Goal: Task Accomplishment & Management: Complete application form

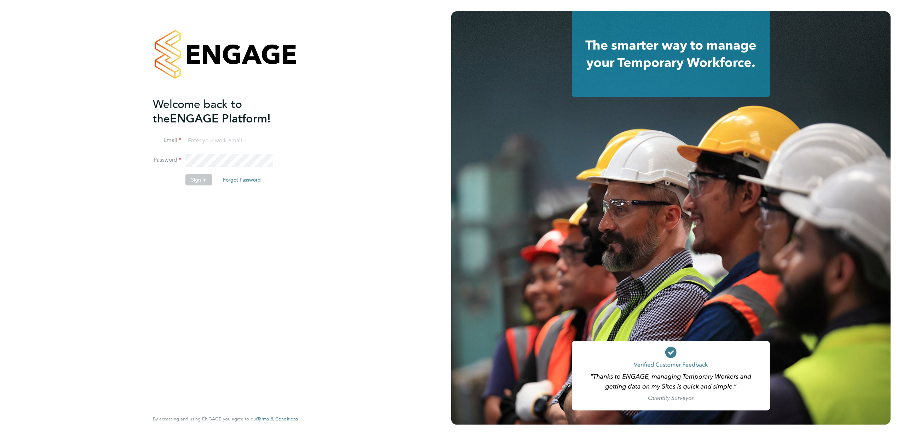
type input "billy.McNamara@regensolutions.co.uk"
click at [188, 190] on li "Sign In Forgot Password" at bounding box center [222, 183] width 138 height 18
click at [196, 184] on button "Sign In" at bounding box center [198, 179] width 27 height 11
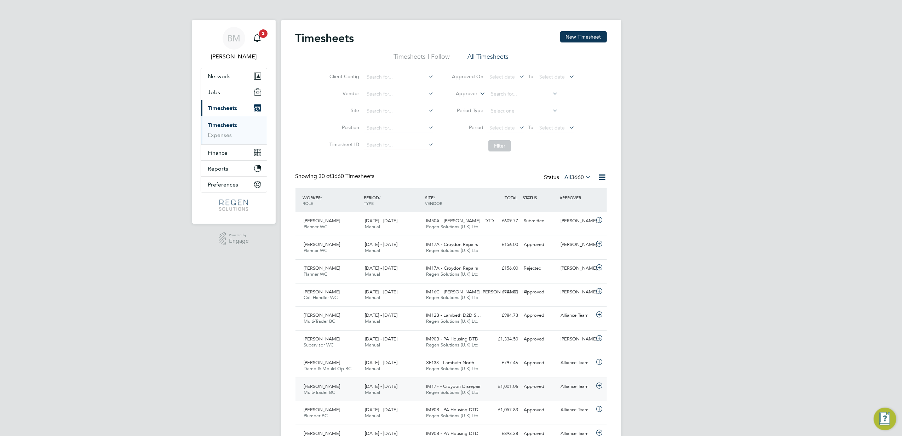
drag, startPoint x: 392, startPoint y: 282, endPoint x: 548, endPoint y: 386, distance: 187.5
drag, startPoint x: 548, startPoint y: 386, endPoint x: 405, endPoint y: 215, distance: 223.0
click at [405, 215] on div "[DATE] - [DATE] Manual" at bounding box center [392, 224] width 61 height 18
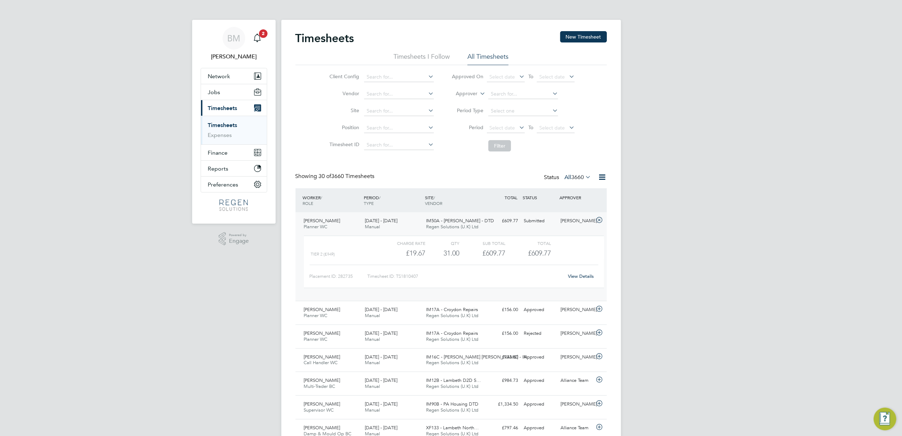
click at [404, 215] on div "[DATE] - [DATE] Manual" at bounding box center [392, 224] width 61 height 18
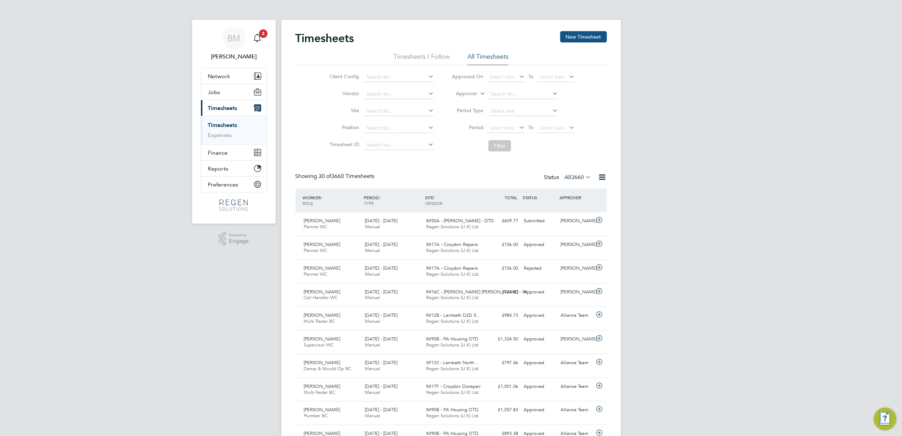
click at [599, 35] on button "New Timesheet" at bounding box center [583, 36] width 47 height 11
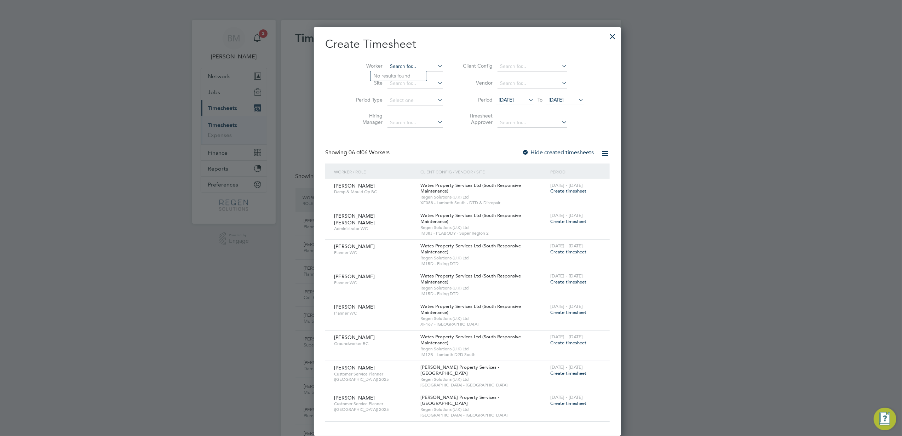
type input "a"
click at [413, 73] on li "[PERSON_NAME] [PERSON_NAME]" at bounding box center [406, 76] width 73 height 10
type input "[PERSON_NAME]"
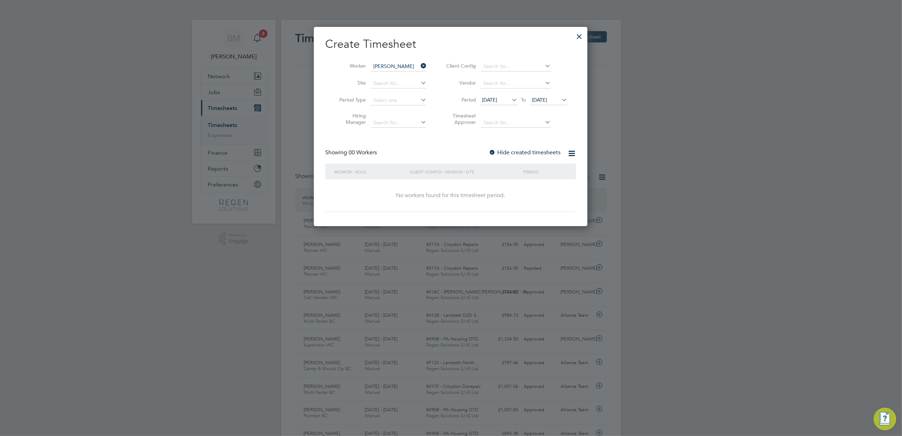
click at [510, 98] on icon at bounding box center [510, 100] width 0 height 10
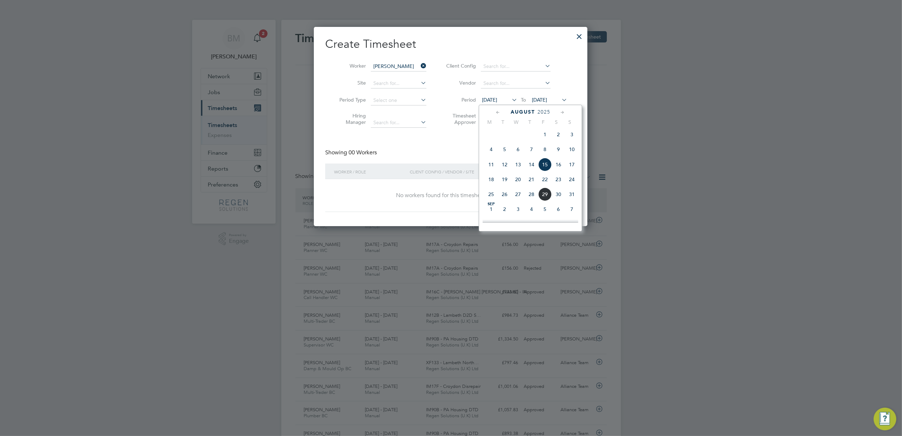
click at [561, 182] on span "23" at bounding box center [558, 179] width 13 height 13
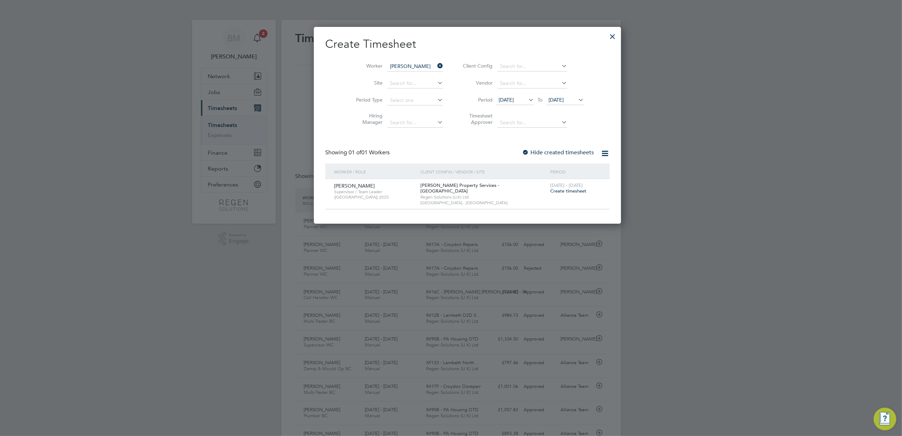
click at [550, 192] on span "Create timesheet" at bounding box center [568, 191] width 36 height 6
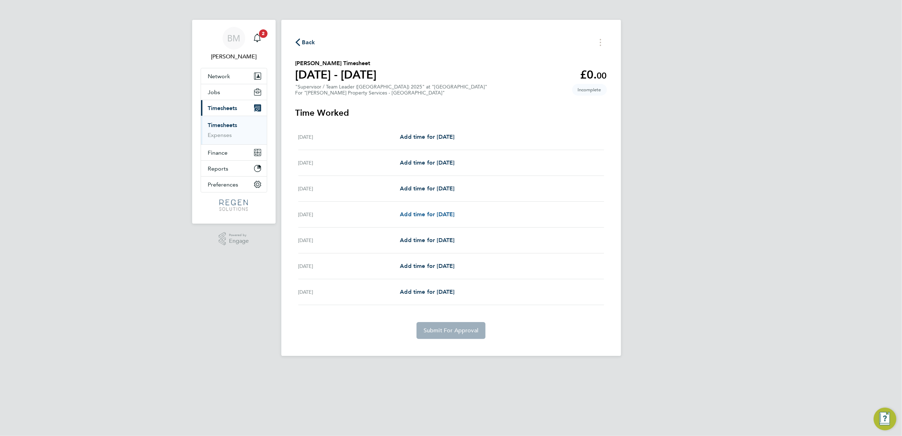
click at [413, 213] on span "Add time for [DATE]" at bounding box center [427, 214] width 54 height 7
select select "60"
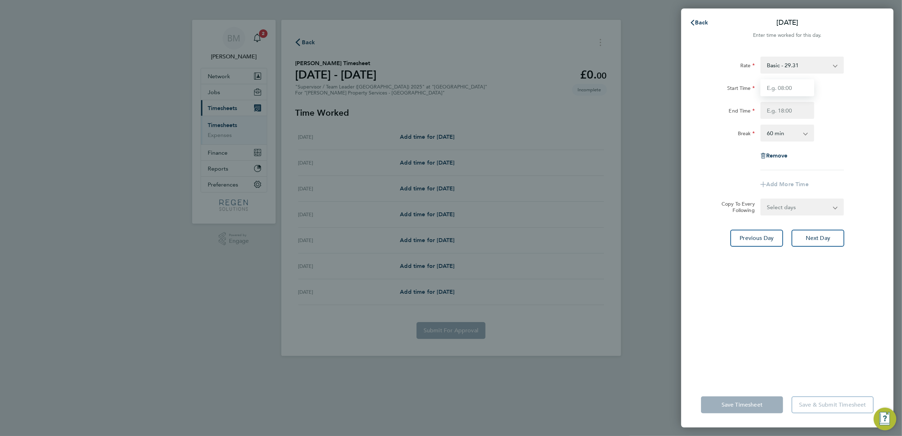
click at [776, 90] on input "Start Time" at bounding box center [787, 87] width 54 height 17
type input "08:00"
type input "17:00"
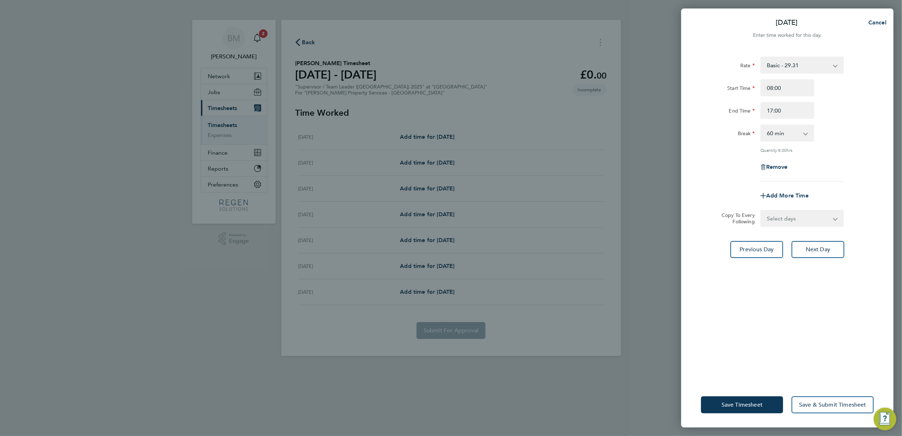
click at [776, 137] on select "0 min 15 min 30 min 45 min 60 min 75 min 90 min" at bounding box center [783, 133] width 44 height 16
select select "30"
click at [761, 125] on select "0 min 15 min 30 min 45 min 60 min 75 min 90 min" at bounding box center [783, 133] width 44 height 16
click at [787, 227] on div "Rate Basic - 29.31 Start Time 08:00 End Time 17:00 Break 0 min 15 min 30 min 45…" at bounding box center [787, 215] width 212 height 334
click at [785, 223] on select "Select days Day [DATE] [DATE] [DATE]" at bounding box center [798, 219] width 74 height 16
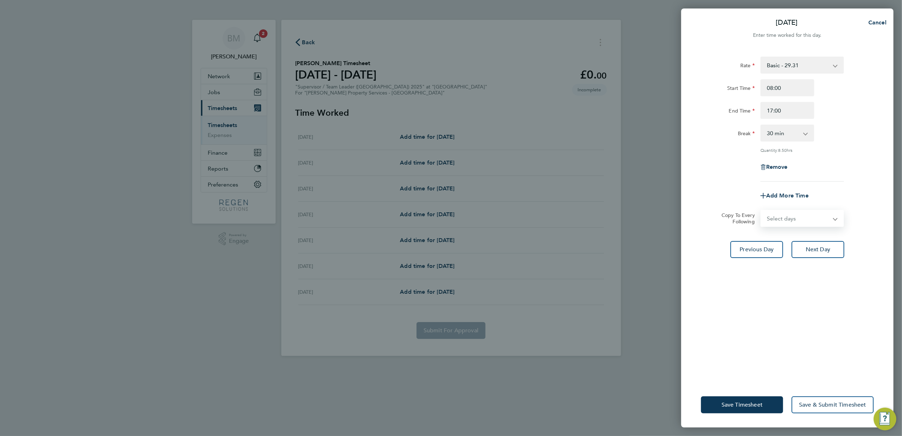
select select "WED"
click at [761, 211] on select "Select days Day [DATE] [DATE] [DATE]" at bounding box center [798, 219] width 74 height 16
select select "[DATE]"
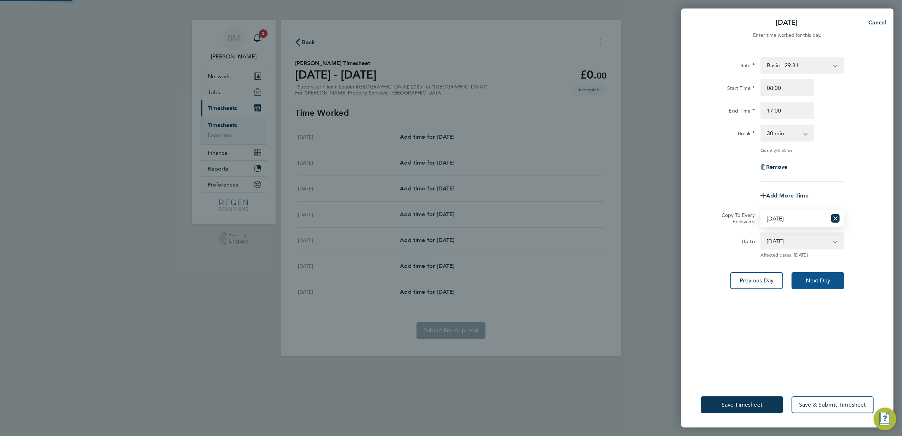
click at [817, 273] on button "Next Day" at bounding box center [817, 280] width 53 height 17
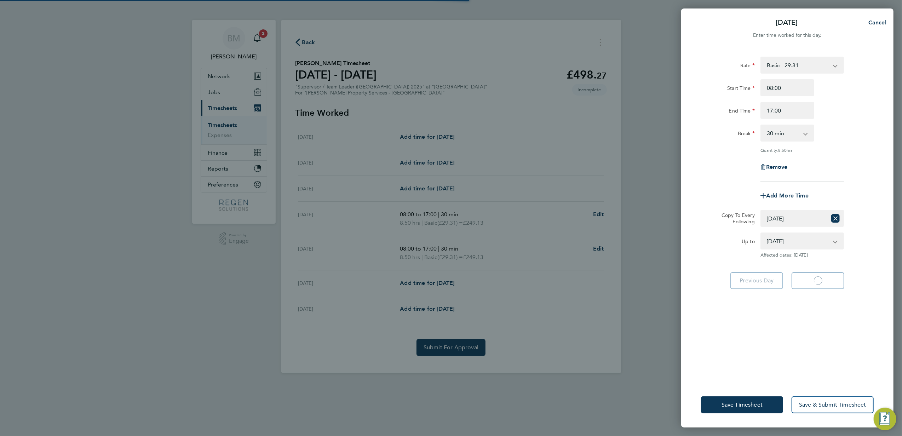
select select "30"
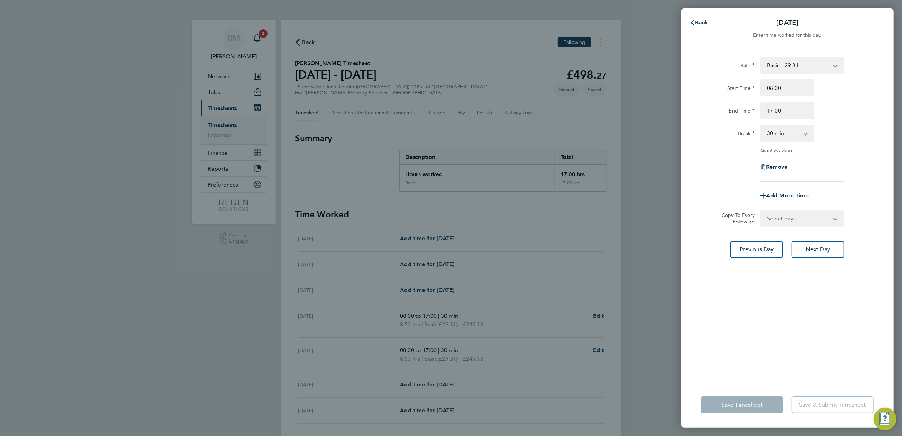
click at [605, 237] on div "Back [DATE] Enter time worked for this day. Rate Basic - 29.31 Start Time 08:00…" at bounding box center [451, 218] width 902 height 436
click at [708, 20] on button "Back" at bounding box center [699, 23] width 33 height 14
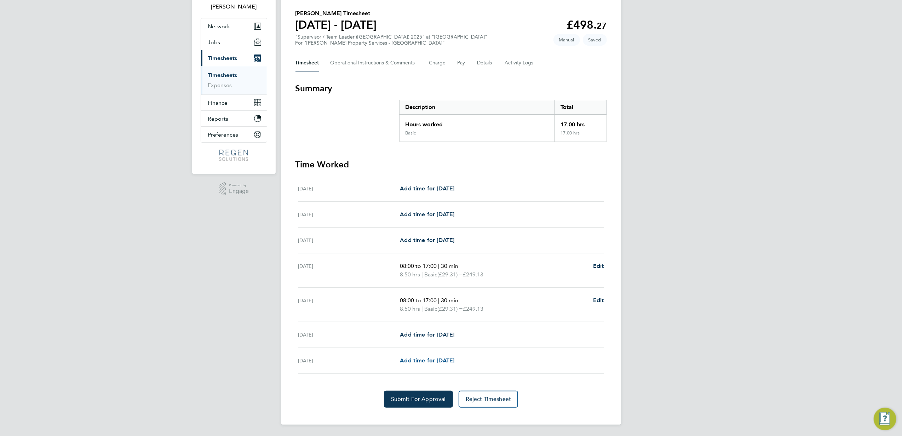
click at [437, 360] on span "Add time for [DATE]" at bounding box center [427, 360] width 54 height 7
select select "60"
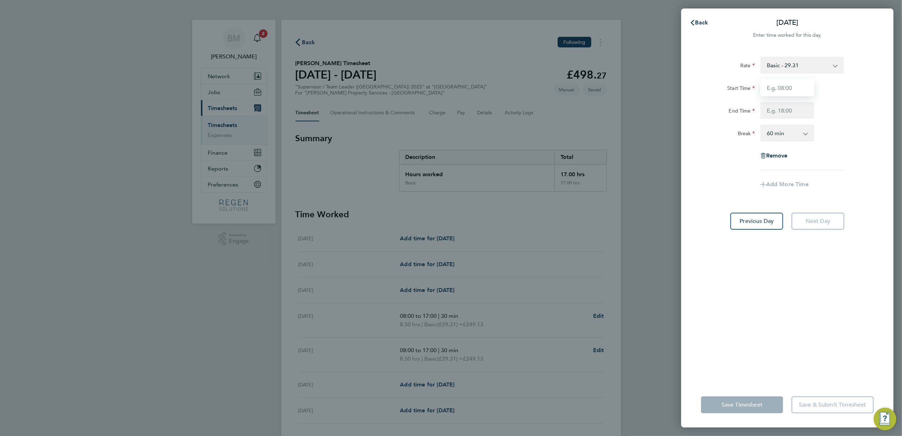
click at [793, 94] on input "Start Time" at bounding box center [787, 87] width 54 height 17
type input "08:00"
click at [782, 111] on input "End Time" at bounding box center [787, 110] width 54 height 17
type input "17:00"
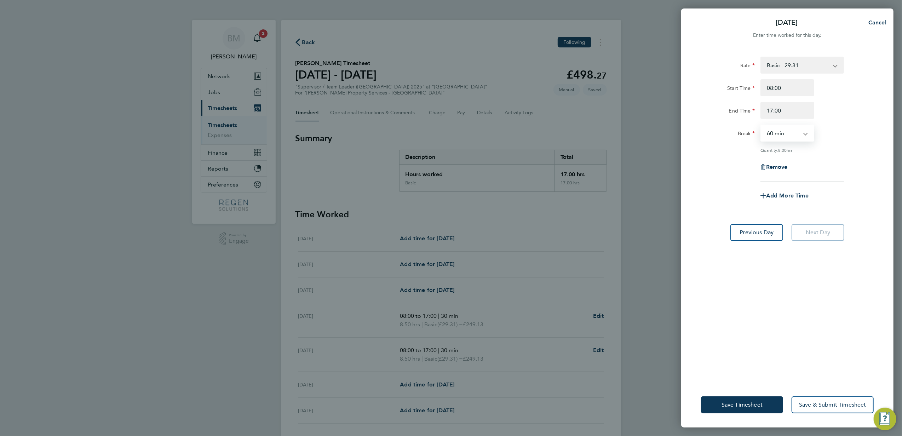
click at [789, 138] on select "0 min 15 min 30 min 45 min 60 min 75 min 90 min" at bounding box center [783, 133] width 44 height 16
select select "30"
click at [761, 125] on select "0 min 15 min 30 min 45 min 60 min 75 min 90 min" at bounding box center [783, 133] width 44 height 16
click at [752, 401] on button "Save Timesheet" at bounding box center [742, 404] width 82 height 17
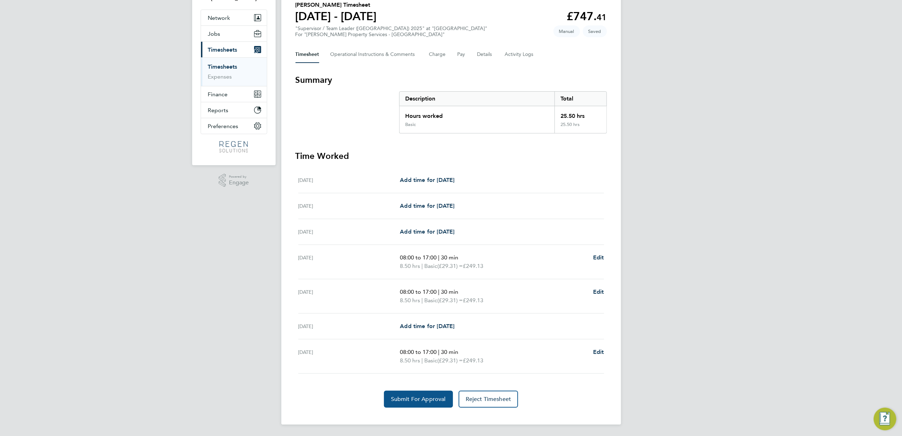
click at [421, 395] on button "Submit For Approval" at bounding box center [418, 399] width 69 height 17
select select "30"
